Goal: Transaction & Acquisition: Purchase product/service

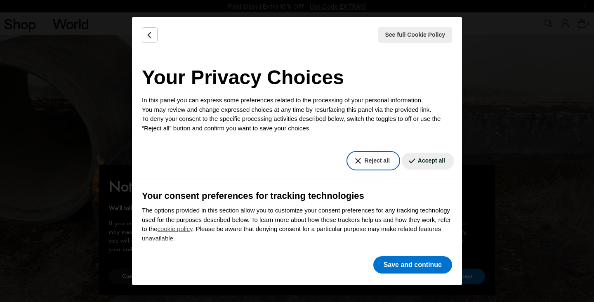
click at [379, 164] on button "Reject all" at bounding box center [373, 161] width 50 height 16
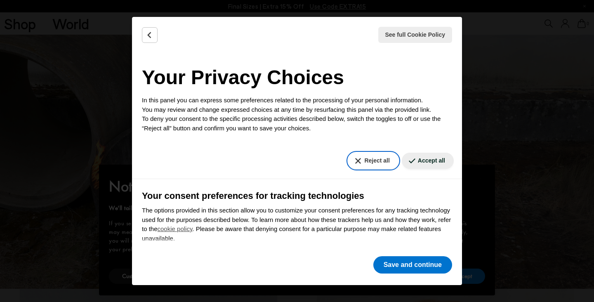
scroll to position [13, 0]
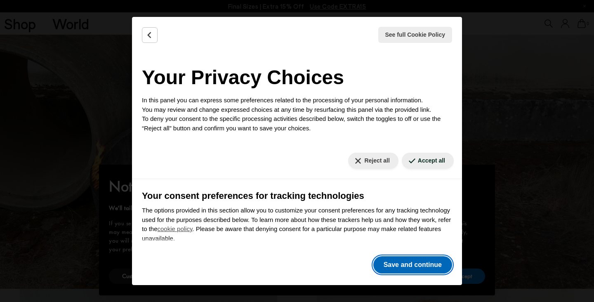
click at [417, 269] on button "Save and continue" at bounding box center [412, 264] width 79 height 17
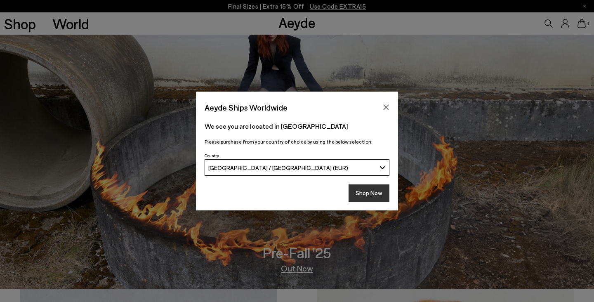
click at [385, 196] on button "Shop Now" at bounding box center [369, 192] width 41 height 17
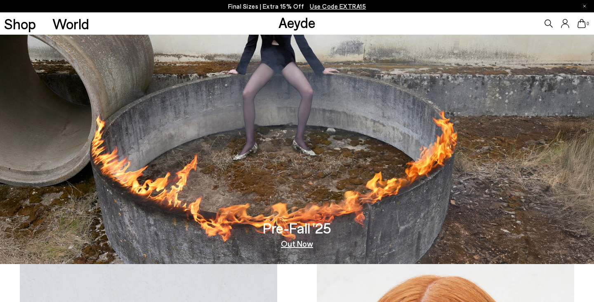
scroll to position [38, 0]
click at [293, 244] on link "Out Now" at bounding box center [297, 243] width 32 height 8
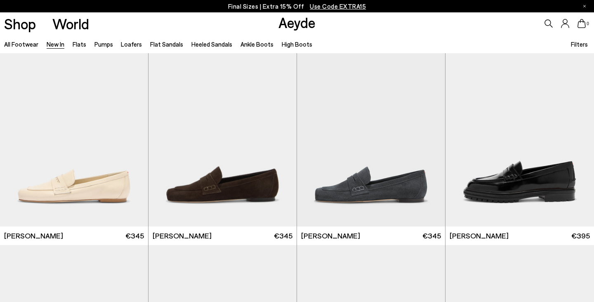
scroll to position [503, 0]
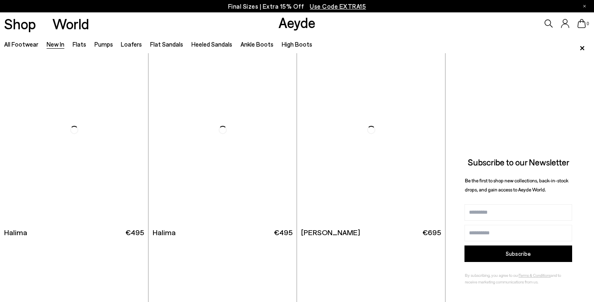
scroll to position [2683, 0]
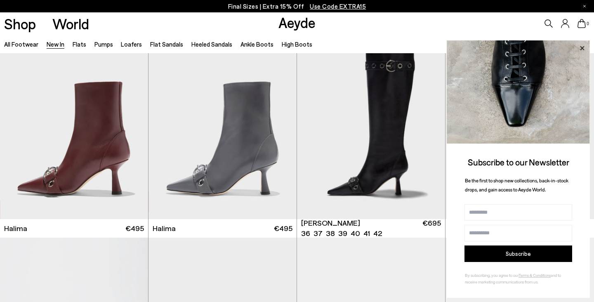
click at [584, 47] on icon at bounding box center [582, 48] width 11 height 11
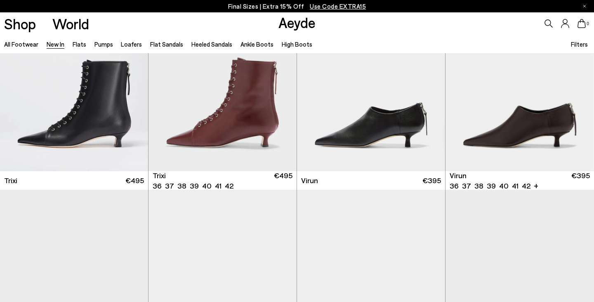
scroll to position [3078, 0]
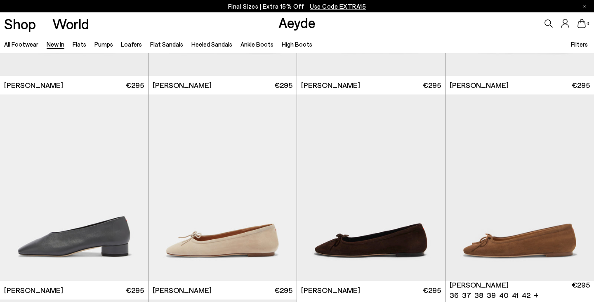
scroll to position [4861, 0]
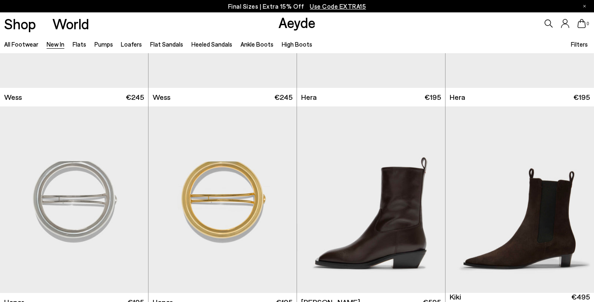
scroll to position [5774, 0]
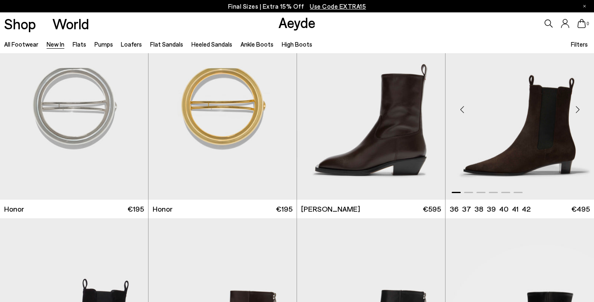
click at [577, 106] on div "Next slide" at bounding box center [577, 109] width 25 height 25
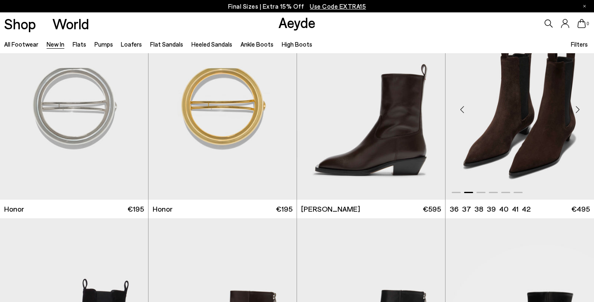
click at [577, 106] on div "Next slide" at bounding box center [577, 109] width 25 height 25
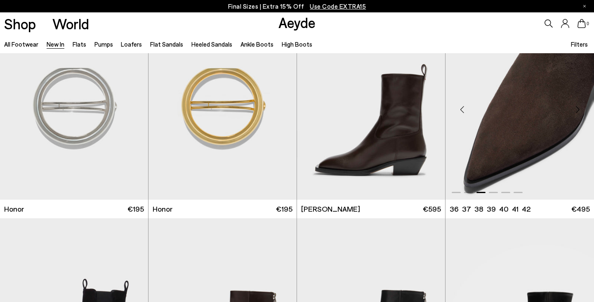
click at [577, 106] on div "Next slide" at bounding box center [577, 109] width 25 height 25
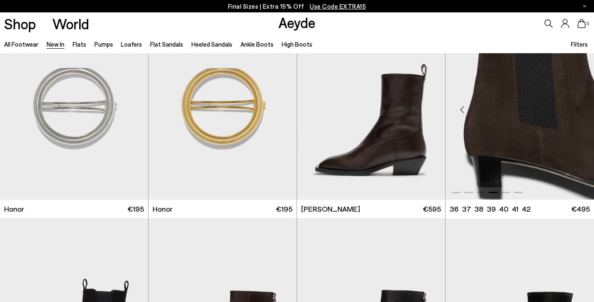
click at [577, 106] on div "Next slide" at bounding box center [577, 109] width 25 height 25
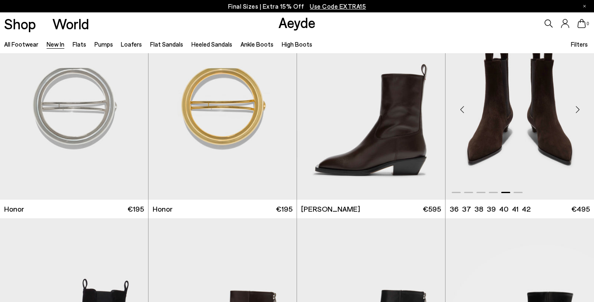
click at [577, 106] on div "Next slide" at bounding box center [577, 109] width 25 height 25
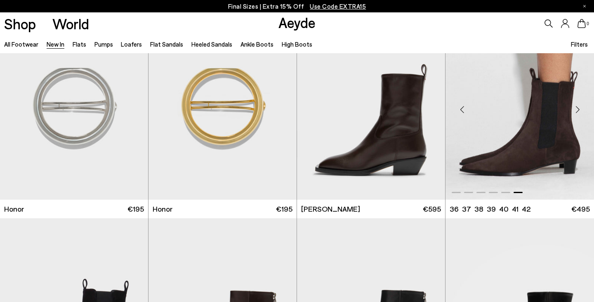
click at [577, 106] on div "Next slide" at bounding box center [577, 109] width 25 height 25
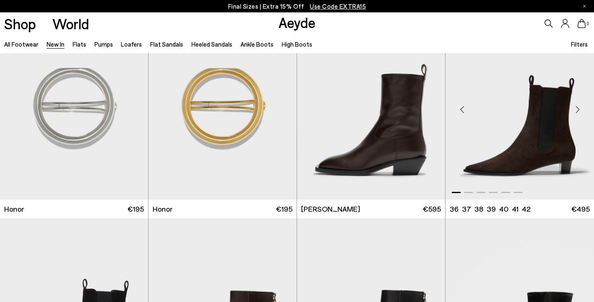
click at [577, 106] on div "Next slide" at bounding box center [577, 109] width 25 height 25
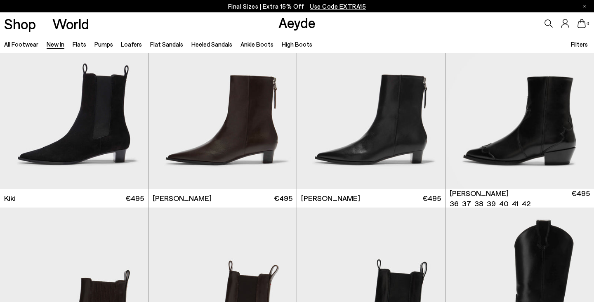
scroll to position [5982, 0]
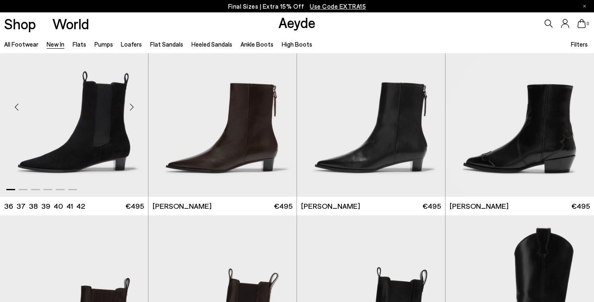
click at [133, 109] on div "Next slide" at bounding box center [131, 106] width 25 height 25
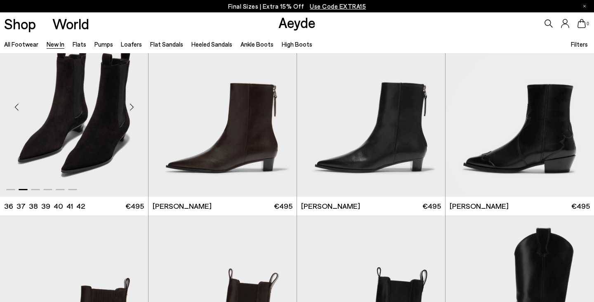
click at [133, 109] on div "Next slide" at bounding box center [131, 106] width 25 height 25
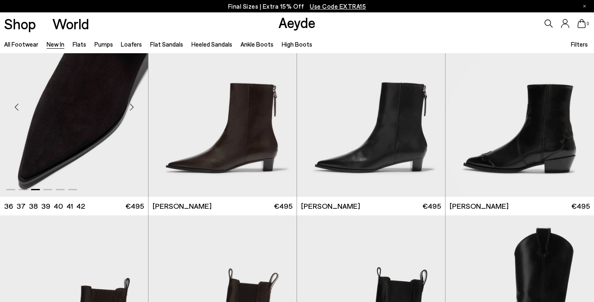
click at [133, 109] on div "Next slide" at bounding box center [131, 106] width 25 height 25
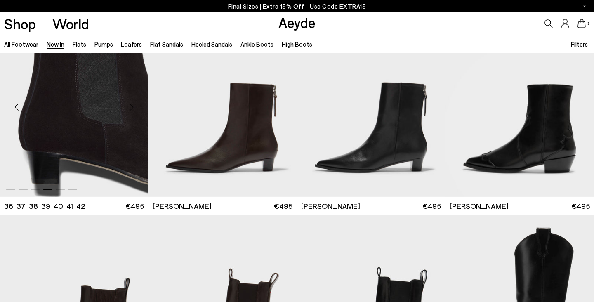
click at [133, 109] on div "Next slide" at bounding box center [131, 106] width 25 height 25
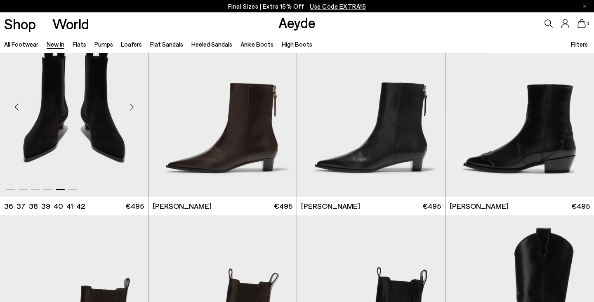
click at [133, 109] on div "Next slide" at bounding box center [131, 106] width 25 height 25
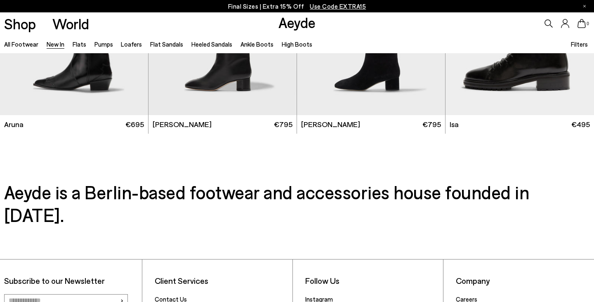
scroll to position [6976, 0]
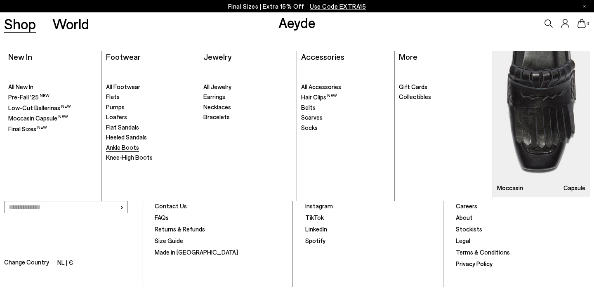
click at [126, 146] on span "Ankle Boots" at bounding box center [122, 147] width 33 height 7
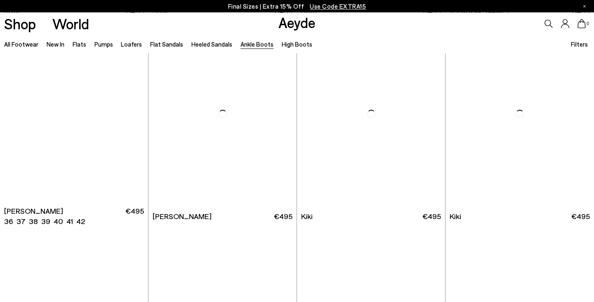
scroll to position [1055, 0]
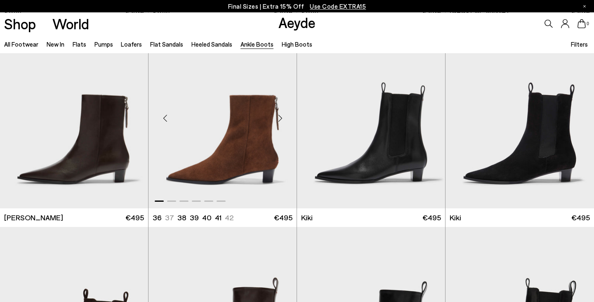
click at [280, 117] on div "Next slide" at bounding box center [280, 118] width 25 height 25
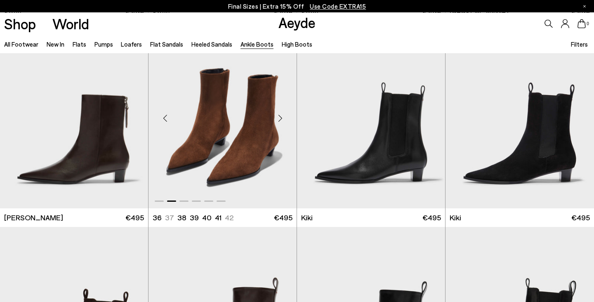
click at [280, 117] on div "Next slide" at bounding box center [280, 118] width 25 height 25
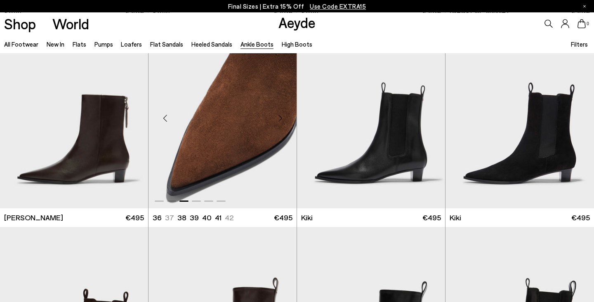
click at [280, 117] on div "Next slide" at bounding box center [280, 118] width 25 height 25
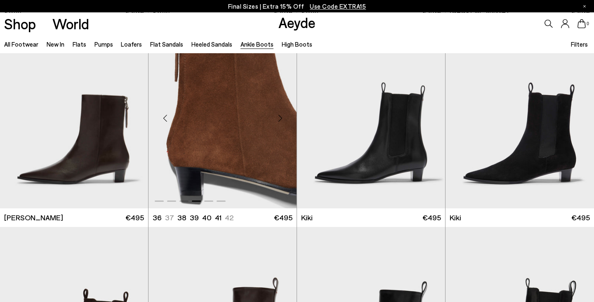
click at [280, 117] on div "Next slide" at bounding box center [280, 118] width 25 height 25
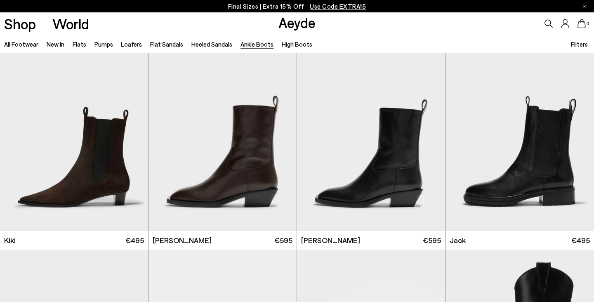
scroll to position [1289, 0]
